Goal: Book appointment/travel/reservation

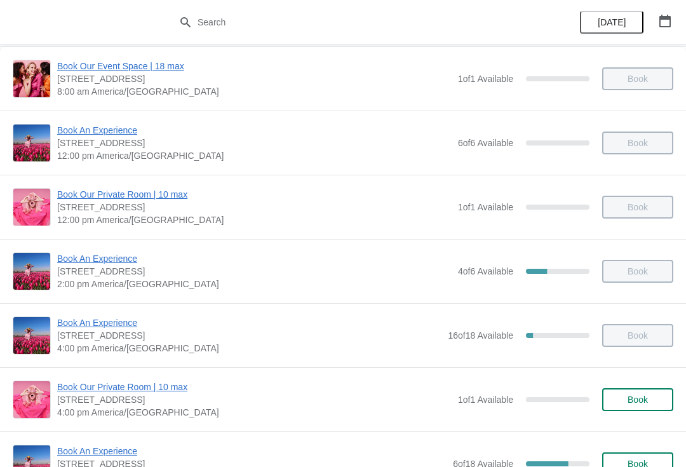
scroll to position [210, 0]
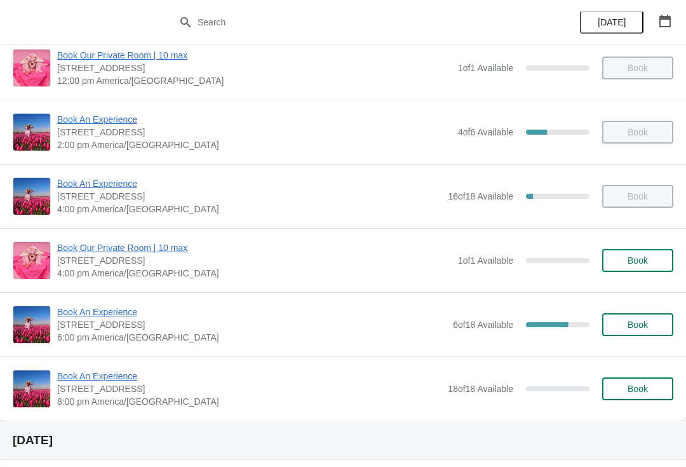
click at [98, 311] on span "Book An Experience" at bounding box center [251, 311] width 389 height 13
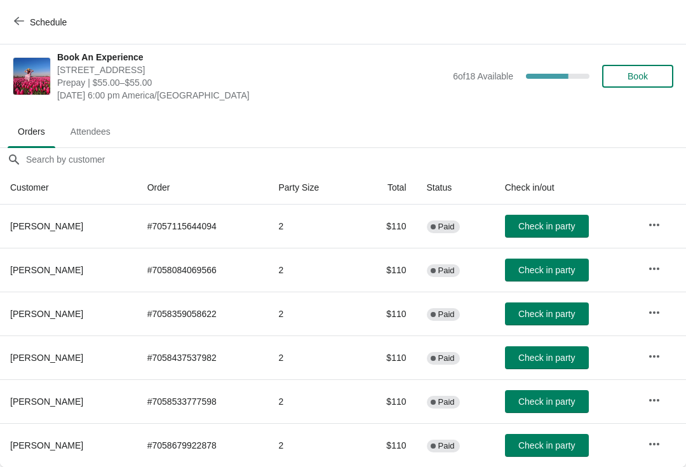
scroll to position [6, 0]
click at [567, 394] on button "Check in party" at bounding box center [547, 401] width 84 height 23
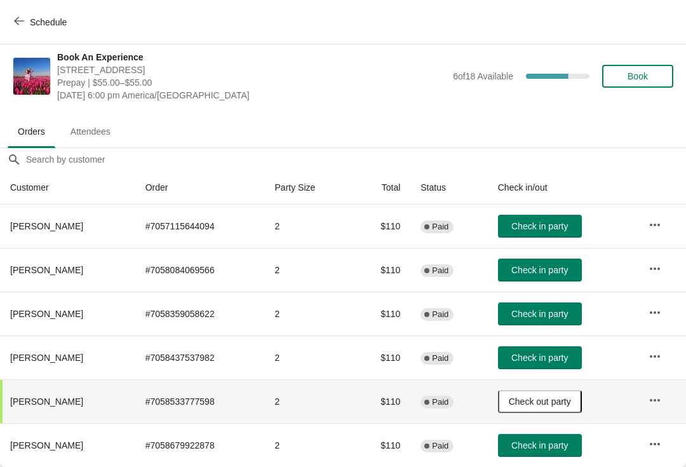
click at [650, 354] on button "button" at bounding box center [654, 356] width 23 height 23
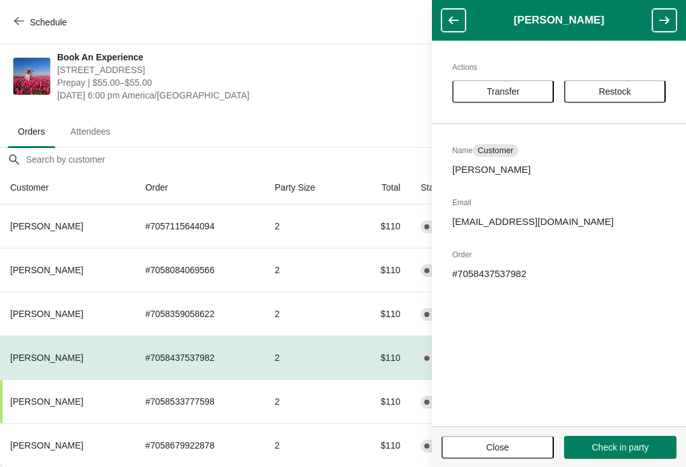
click at [522, 88] on span "Transfer" at bounding box center [503, 91] width 79 height 10
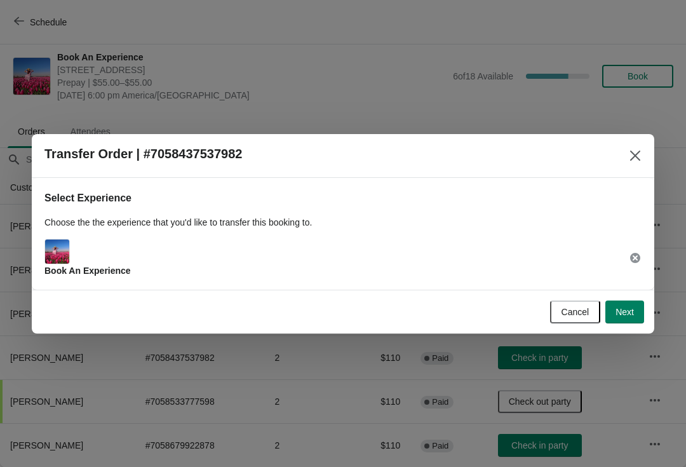
click at [632, 318] on button "Next" at bounding box center [624, 311] width 39 height 23
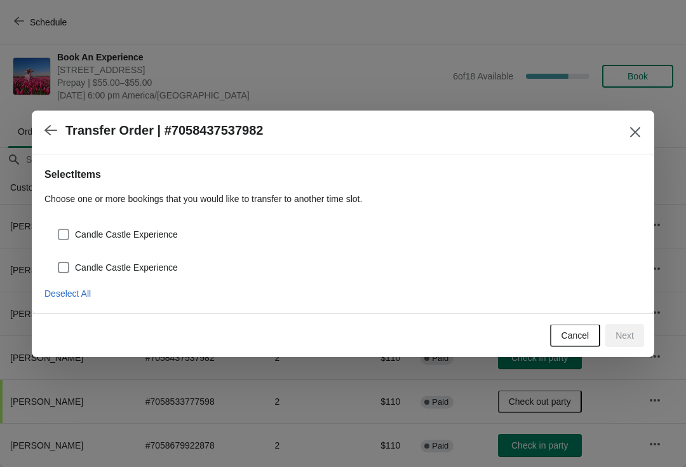
click at [72, 231] on label "Candle Castle Experience" at bounding box center [117, 234] width 121 height 18
click at [58, 229] on input "Candle Castle Experience" at bounding box center [58, 229] width 1 height 1
checkbox input "true"
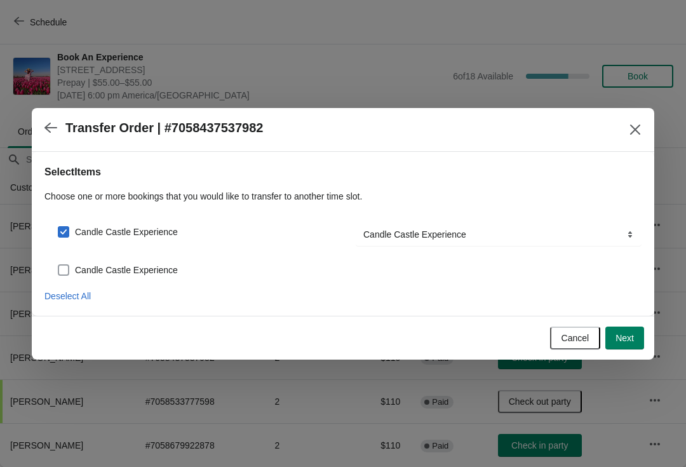
click at [77, 261] on label "Candle Castle Experience" at bounding box center [117, 270] width 121 height 18
click at [58, 264] on input "Candle Castle Experience" at bounding box center [58, 264] width 1 height 1
checkbox input "true"
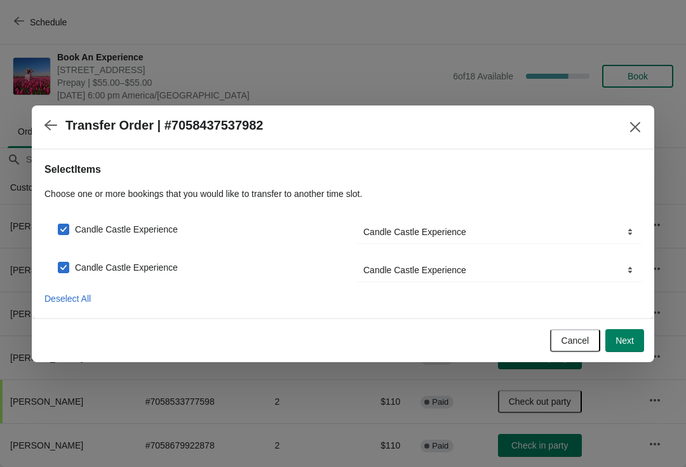
click at [634, 345] on button "Next" at bounding box center [624, 340] width 39 height 23
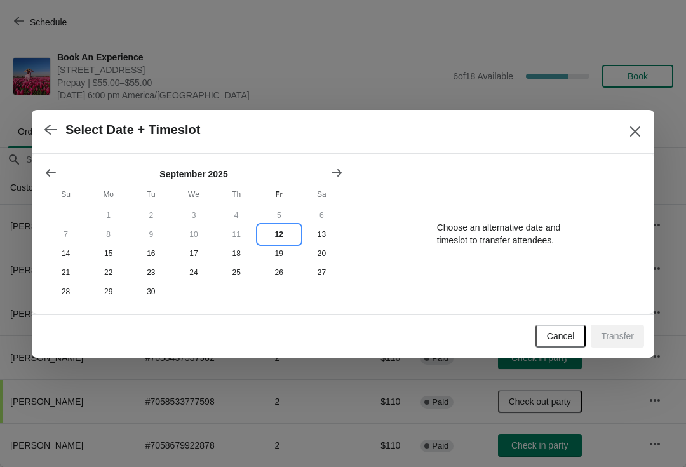
click at [275, 232] on button "12" at bounding box center [279, 234] width 43 height 19
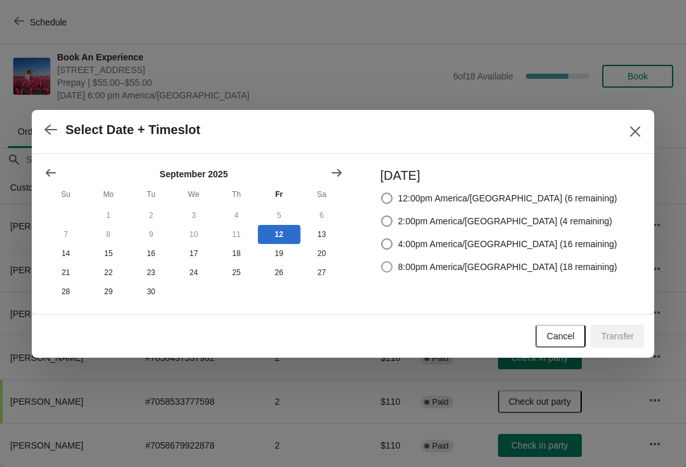
click at [480, 272] on label "8:00pm America/[GEOGRAPHIC_DATA] (18 remaining)" at bounding box center [498, 267] width 237 height 18
click at [382, 262] on input "8:00pm America/[GEOGRAPHIC_DATA] (18 remaining)" at bounding box center [381, 261] width 1 height 1
radio input "true"
click at [618, 340] on span "Transfer" at bounding box center [617, 336] width 33 height 10
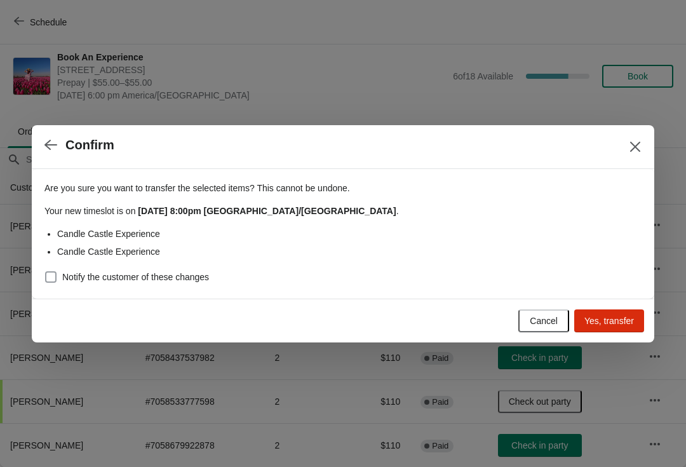
click at [117, 279] on span "Notify the customer of these changes" at bounding box center [135, 277] width 147 height 13
click at [46, 272] on input "Notify the customer of these changes" at bounding box center [45, 271] width 1 height 1
checkbox input "true"
click at [622, 319] on span "Yes, transfer" at bounding box center [609, 321] width 50 height 10
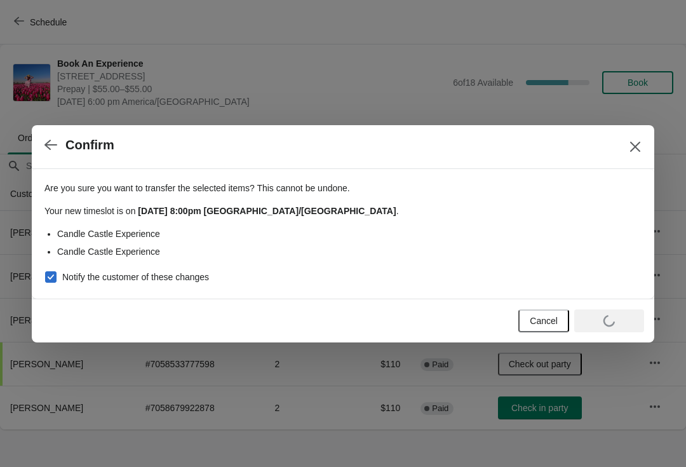
scroll to position [0, 0]
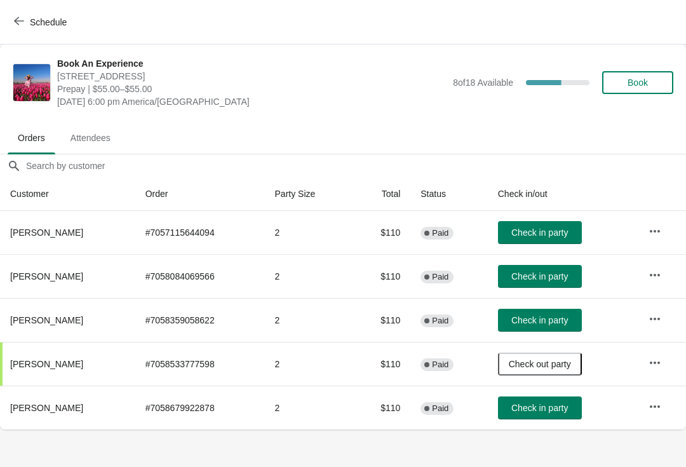
click at [553, 229] on span "Check in party" at bounding box center [539, 232] width 57 height 10
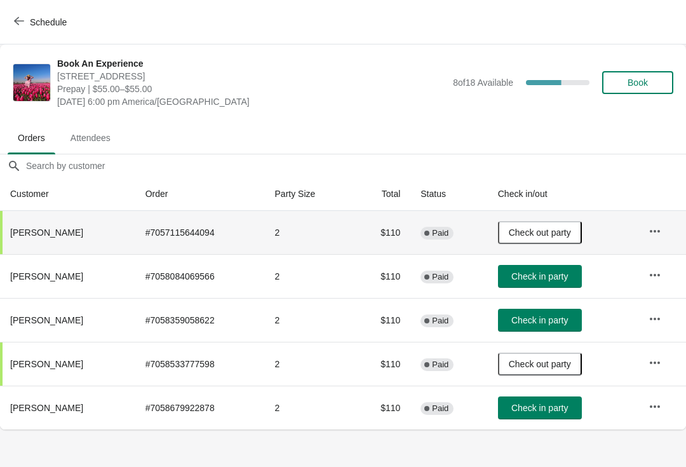
click at [561, 274] on span "Check in party" at bounding box center [539, 276] width 57 height 10
